Goal: Transaction & Acquisition: Purchase product/service

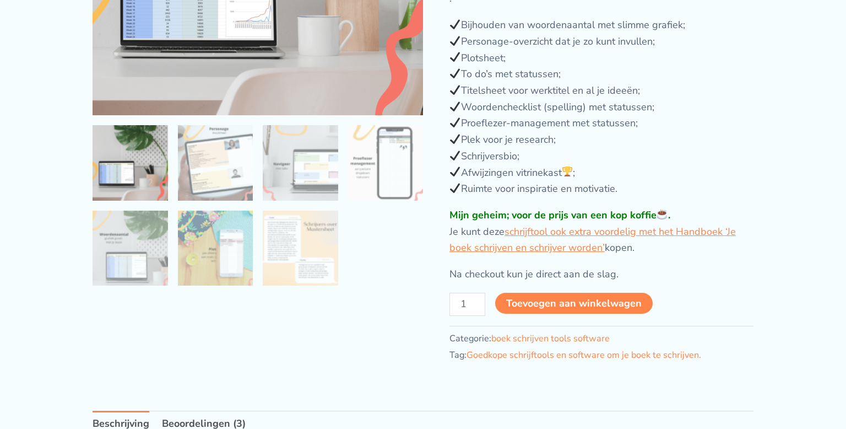
scroll to position [264, 0]
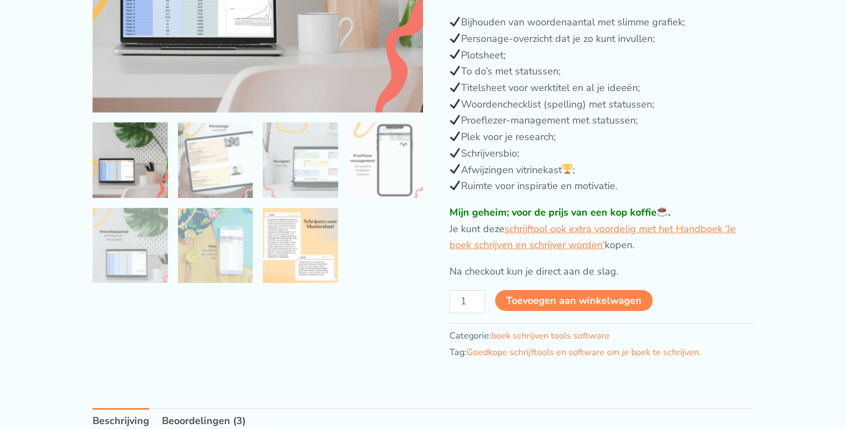
click at [305, 264] on img at bounding box center [300, 245] width 75 height 75
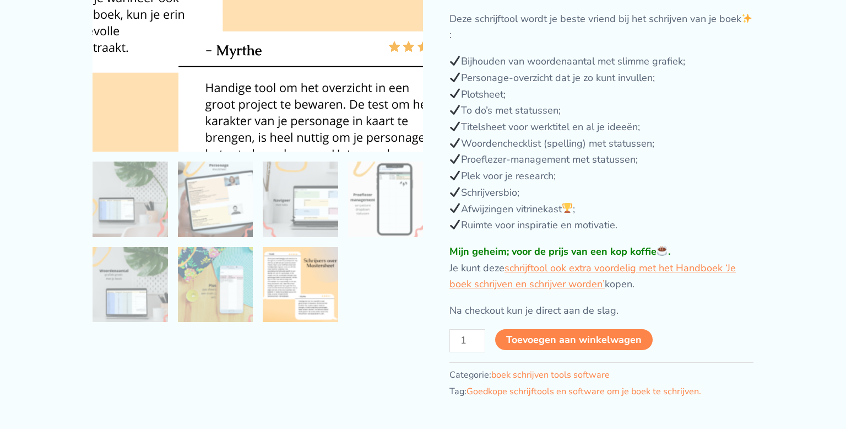
scroll to position [227, 0]
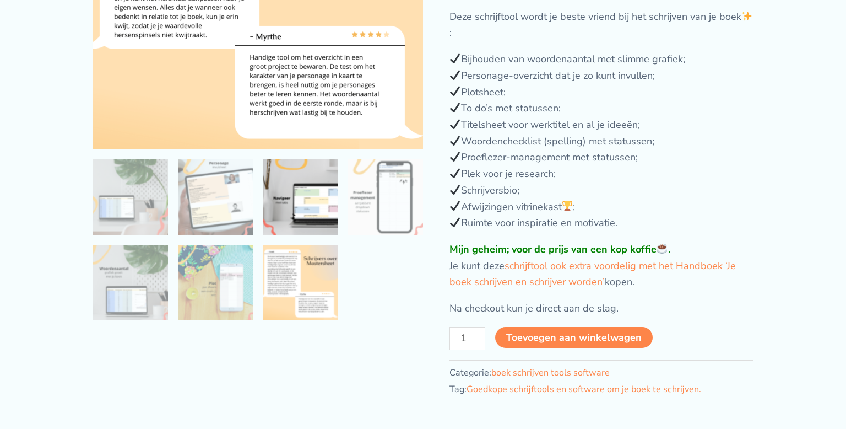
click at [312, 229] on img at bounding box center [300, 196] width 75 height 75
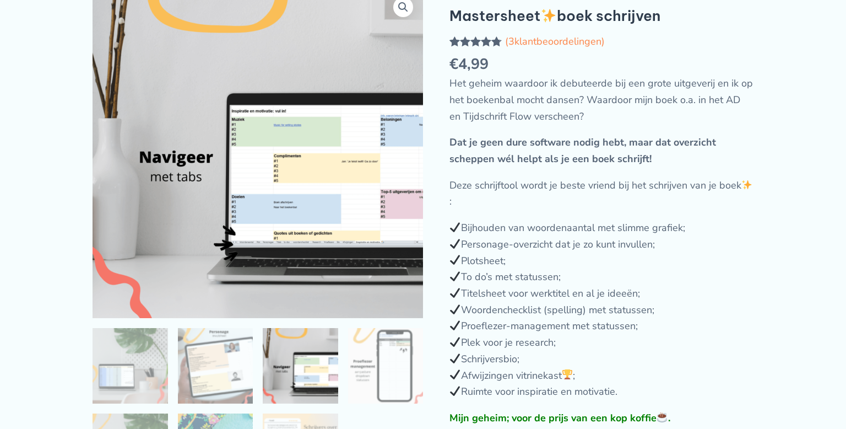
scroll to position [51, 0]
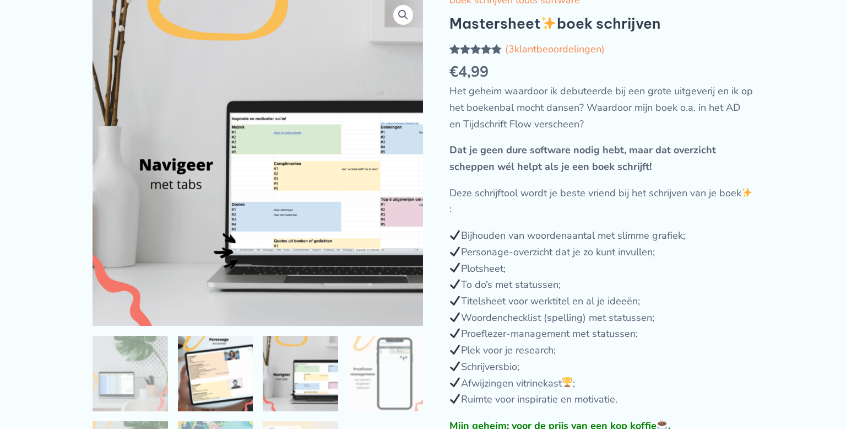
click at [230, 379] on img at bounding box center [215, 373] width 75 height 75
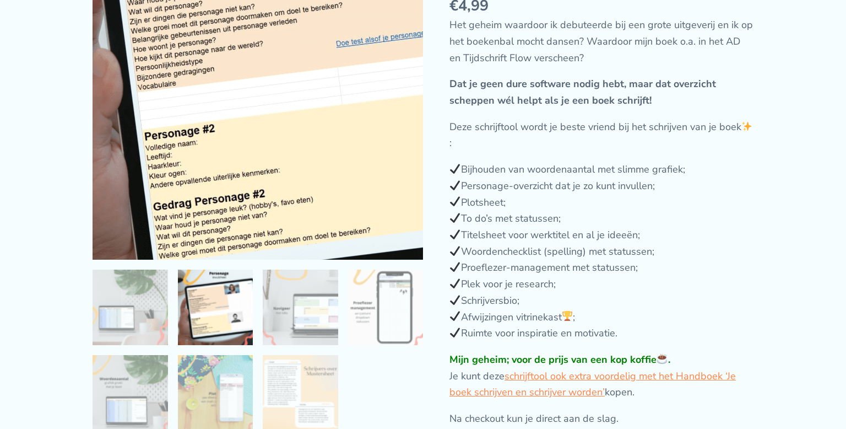
scroll to position [121, 0]
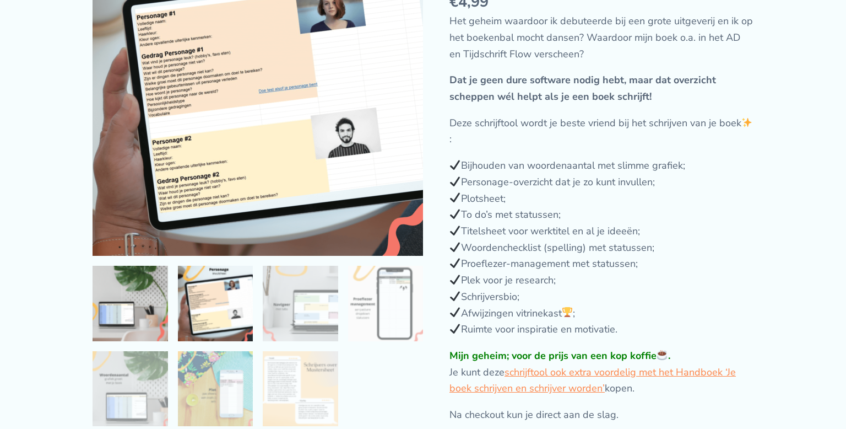
click at [143, 331] on img at bounding box center [130, 303] width 75 height 75
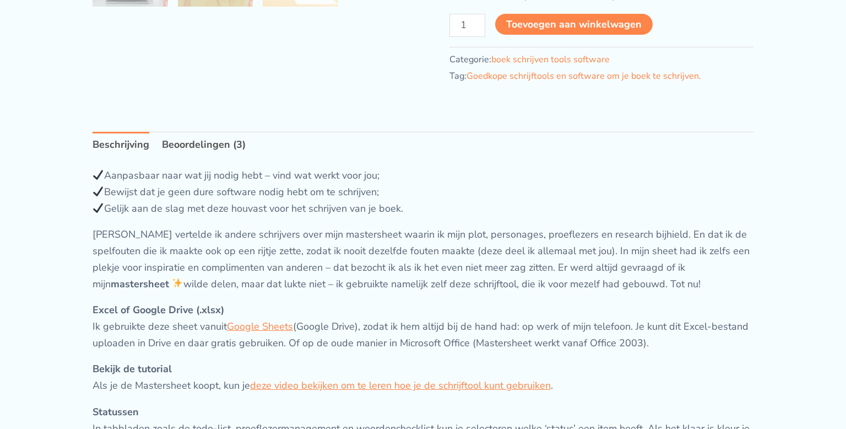
scroll to position [549, 0]
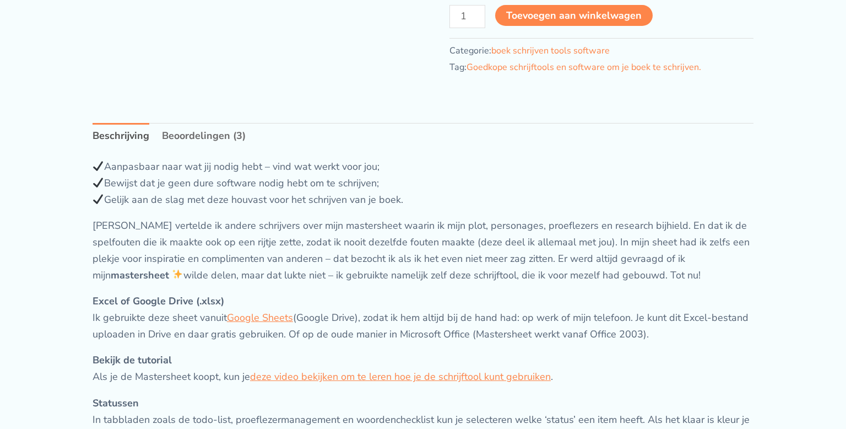
click at [206, 136] on link "Beoordelingen (3)" at bounding box center [204, 136] width 84 height 26
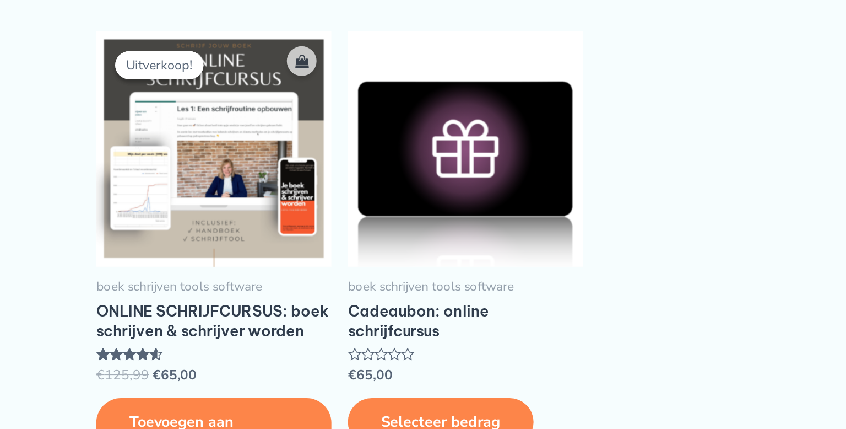
scroll to position [1457, 0]
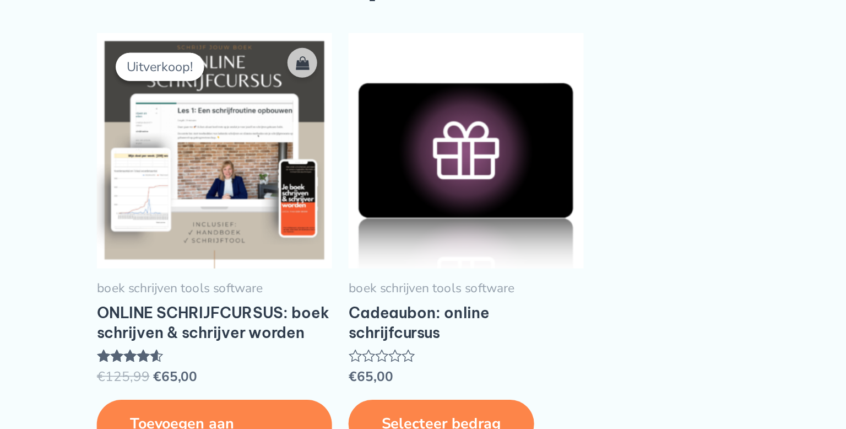
click at [138, 134] on img at bounding box center [171, 144] width 157 height 157
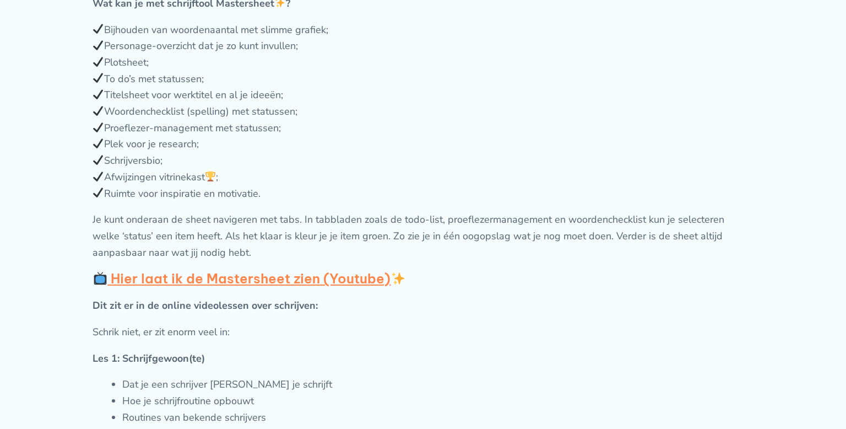
scroll to position [529, 0]
